Goal: Information Seeking & Learning: Find specific fact

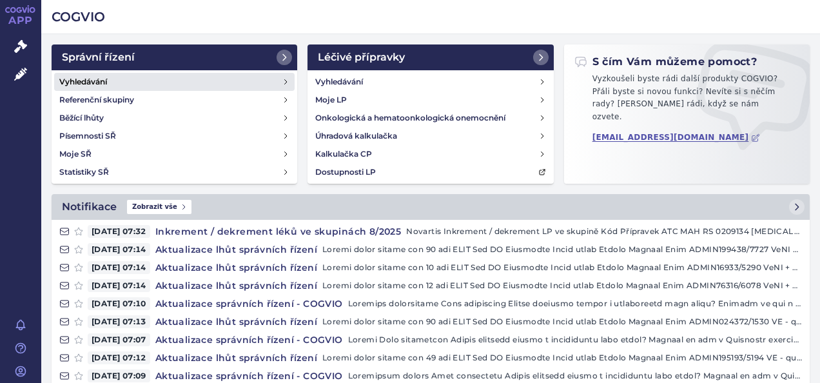
click at [164, 76] on link "Vyhledávání" at bounding box center [174, 82] width 240 height 18
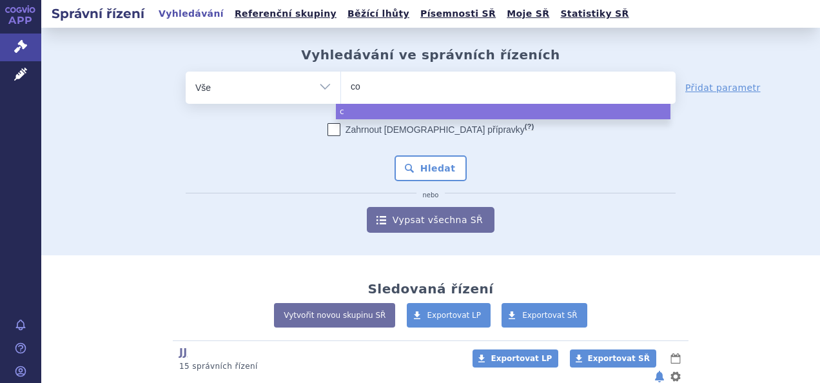
type input "cos"
type input "cosen"
type input "cosent"
type input "cosentyx"
select select "cosentyx"
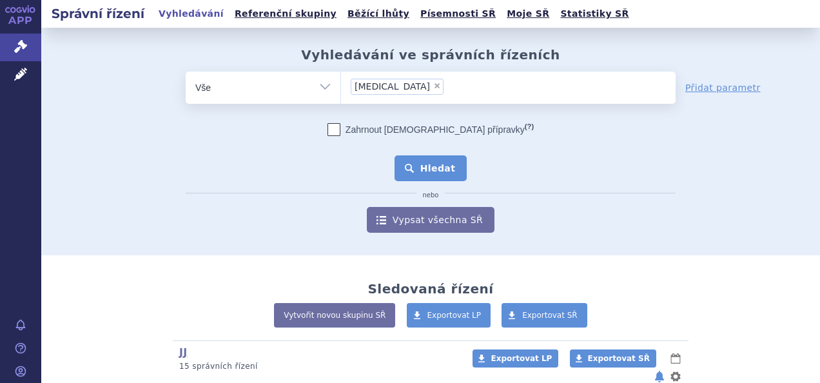
click at [442, 164] on button "Hledat" at bounding box center [431, 168] width 73 height 26
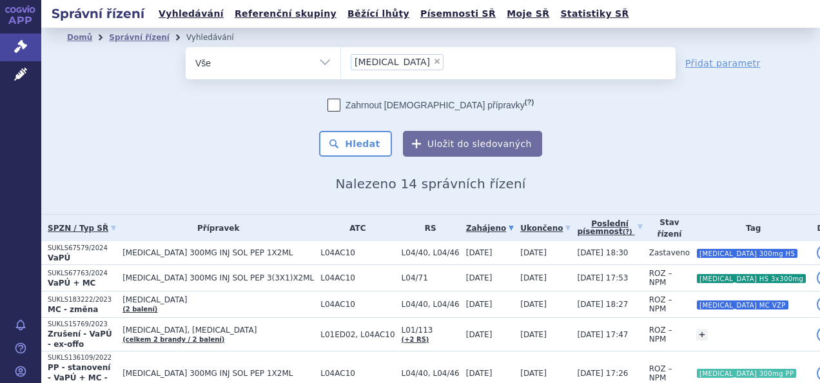
scroll to position [193, 0]
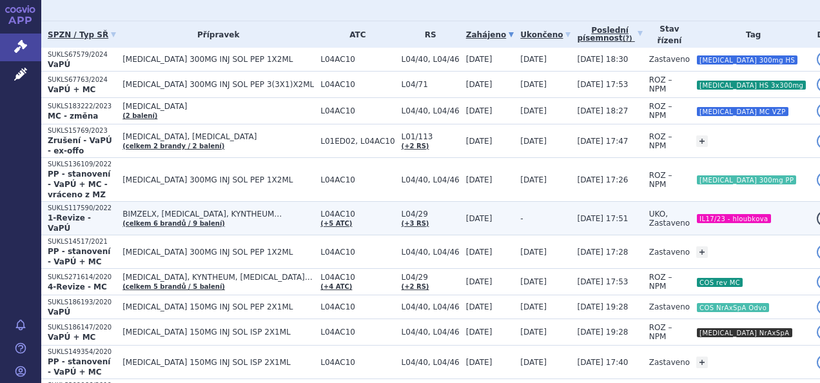
click at [493, 214] on span "19.06.2022" at bounding box center [479, 218] width 26 height 9
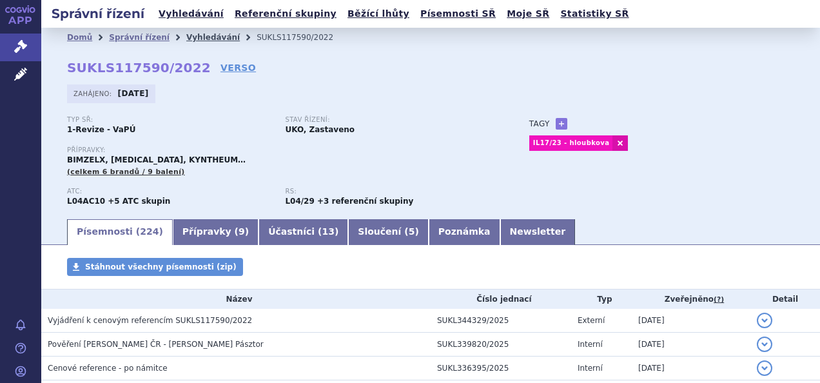
click at [208, 37] on link "Vyhledávání" at bounding box center [213, 37] width 54 height 9
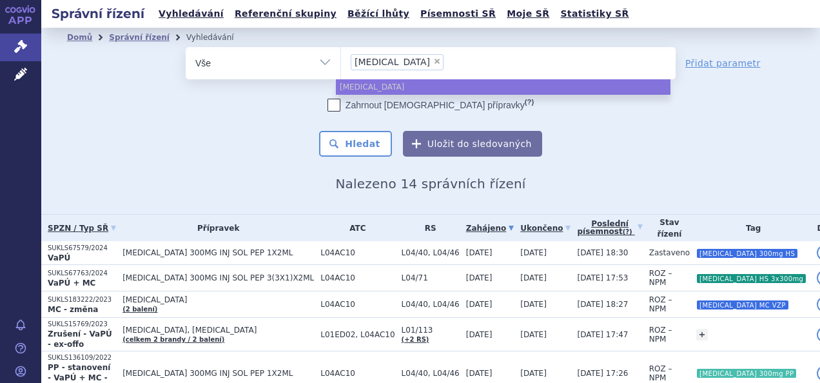
click at [433, 57] on span "×" at bounding box center [437, 61] width 8 height 8
click at [341, 57] on select "cosentyx" at bounding box center [340, 62] width 1 height 32
select select
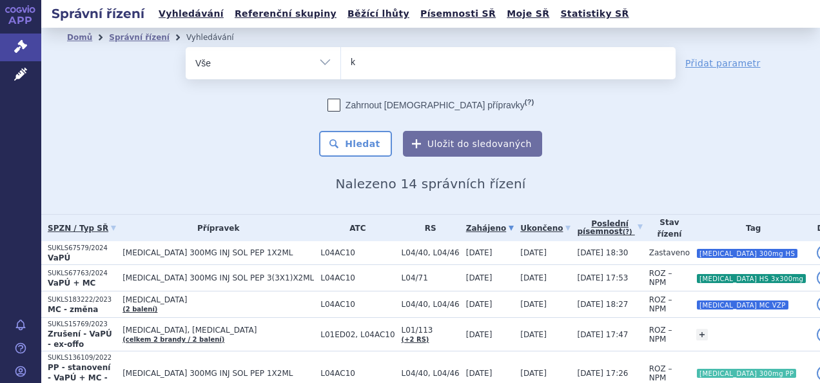
type input "ke"
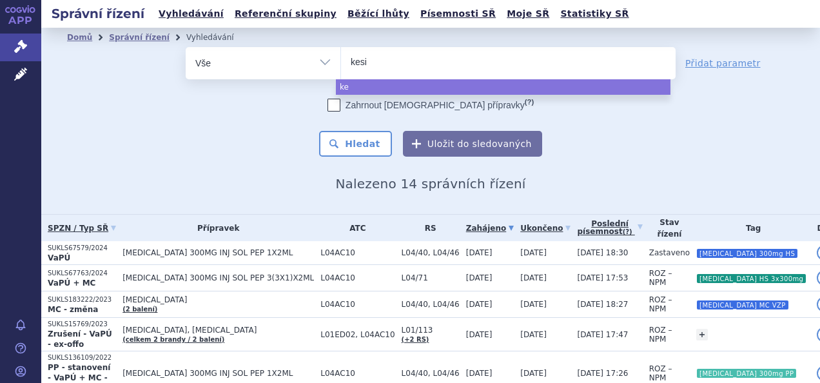
type input "kesim"
type input "kesimpt"
type input "kesimpta"
select select "kesimpta"
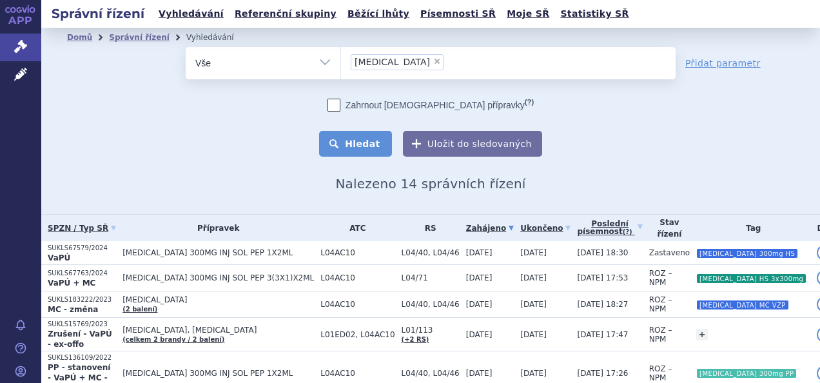
click at [364, 139] on button "Hledat" at bounding box center [355, 144] width 73 height 26
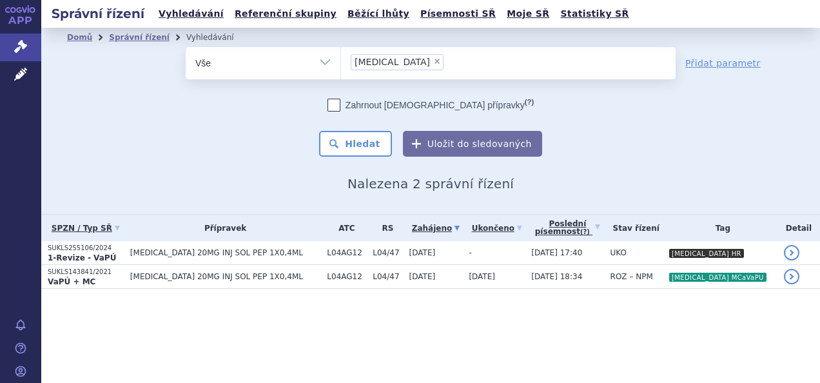
click at [235, 255] on span "[MEDICAL_DATA] 20MG INJ SOL PEP 1X0,4ML" at bounding box center [225, 252] width 191 height 9
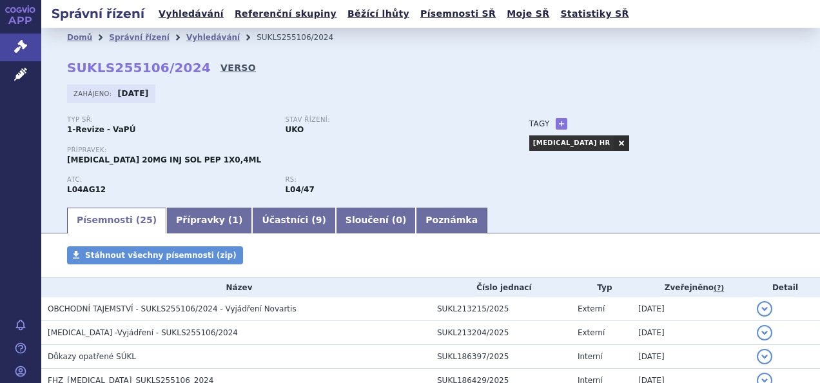
click at [221, 66] on link "VERSO" at bounding box center [238, 67] width 35 height 13
